Goal: Task Accomplishment & Management: Manage account settings

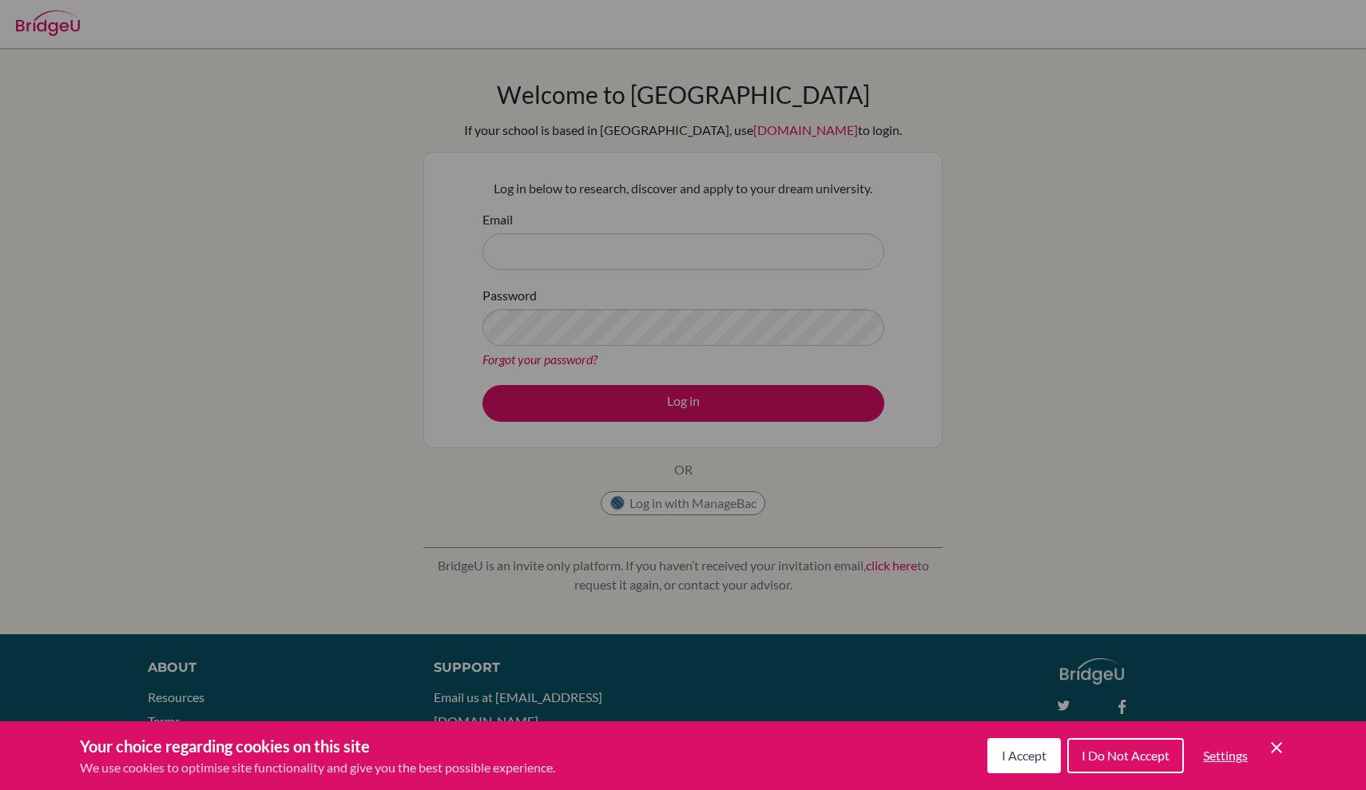
click at [861, 205] on div "Cookie Preferences" at bounding box center [683, 395] width 1366 height 790
click at [1278, 746] on icon "Save and close" at bounding box center [1276, 747] width 11 height 11
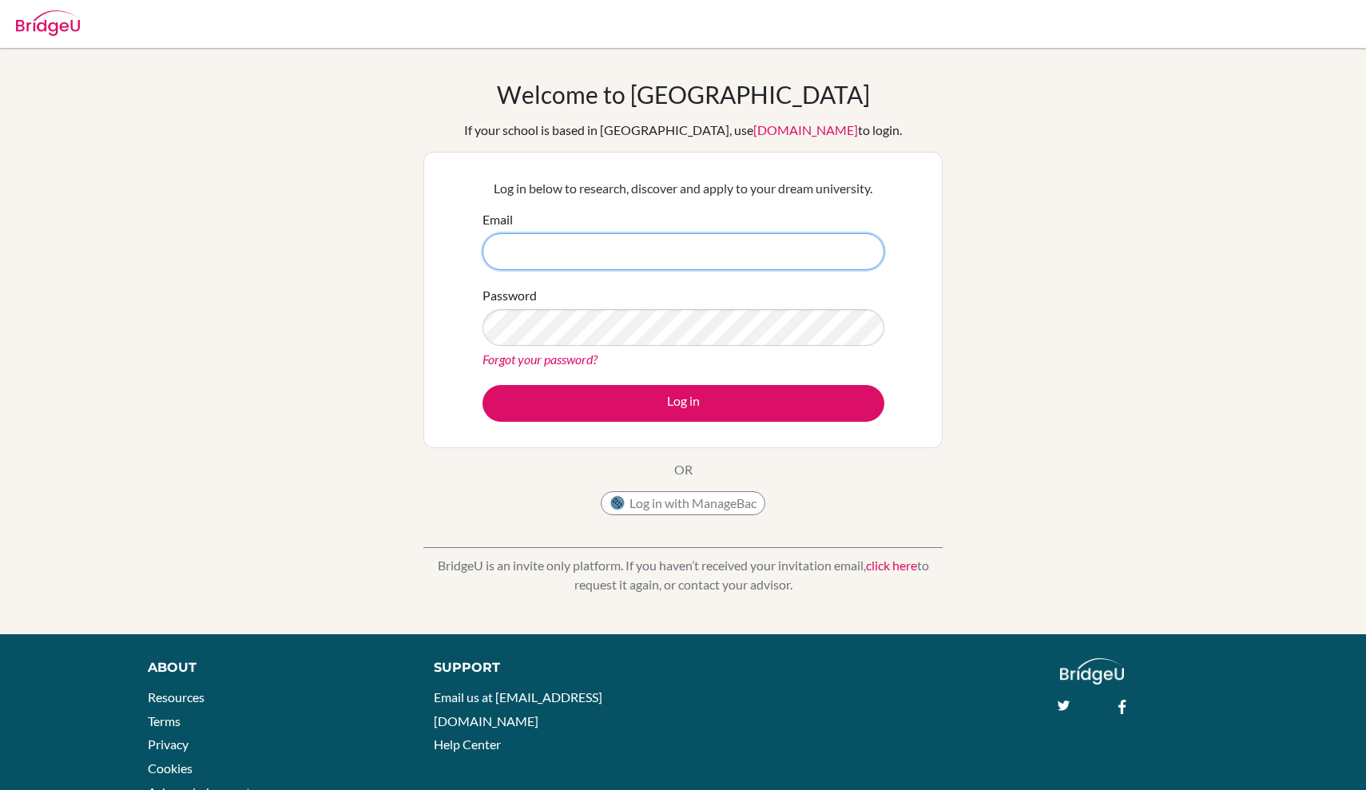
click at [764, 241] on input "Email" at bounding box center [684, 251] width 402 height 37
paste input "[EMAIL_ADDRESS][DOMAIN_NAME]"
type input "[EMAIL_ADDRESS][DOMAIN_NAME]"
click at [683, 403] on button "Log in" at bounding box center [684, 403] width 402 height 37
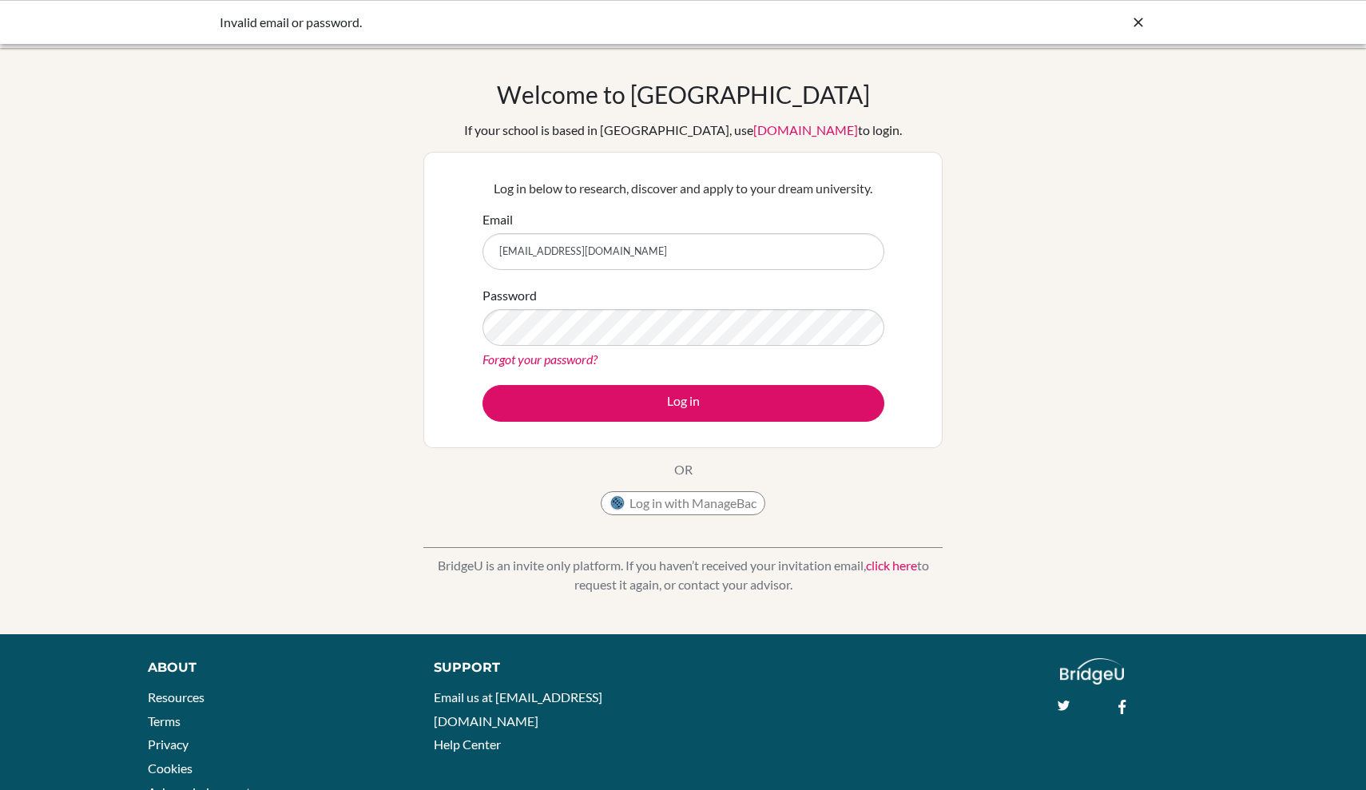
drag, startPoint x: 656, startPoint y: 254, endPoint x: 490, endPoint y: 249, distance: 166.3
click at [490, 249] on input "[EMAIL_ADDRESS][DOMAIN_NAME]" at bounding box center [684, 251] width 402 height 37
type input "[EMAIL_ADDRESS][DOMAIN_NAME]"
click at [683, 403] on button "Log in" at bounding box center [684, 403] width 402 height 37
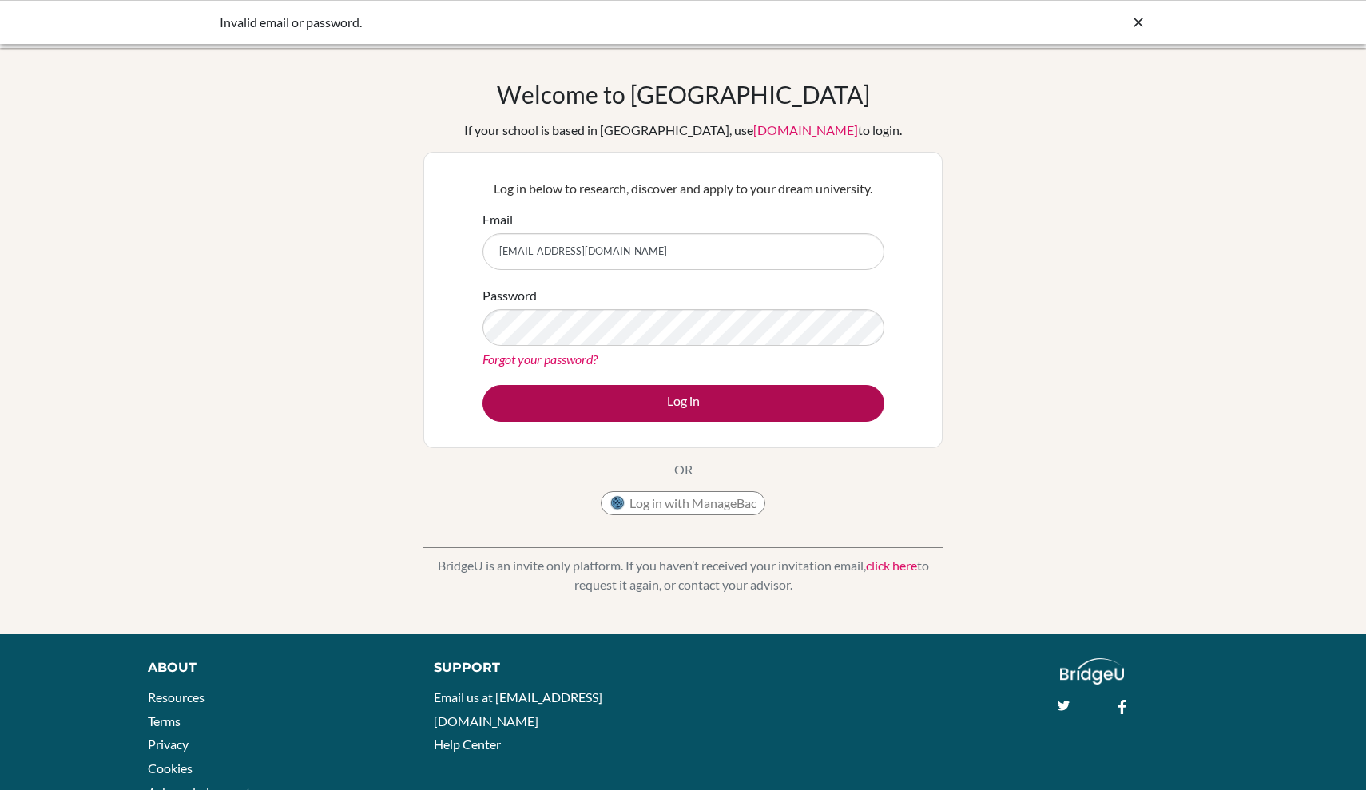
click at [693, 400] on button "Log in" at bounding box center [684, 403] width 402 height 37
